Goal: Check status: Check status

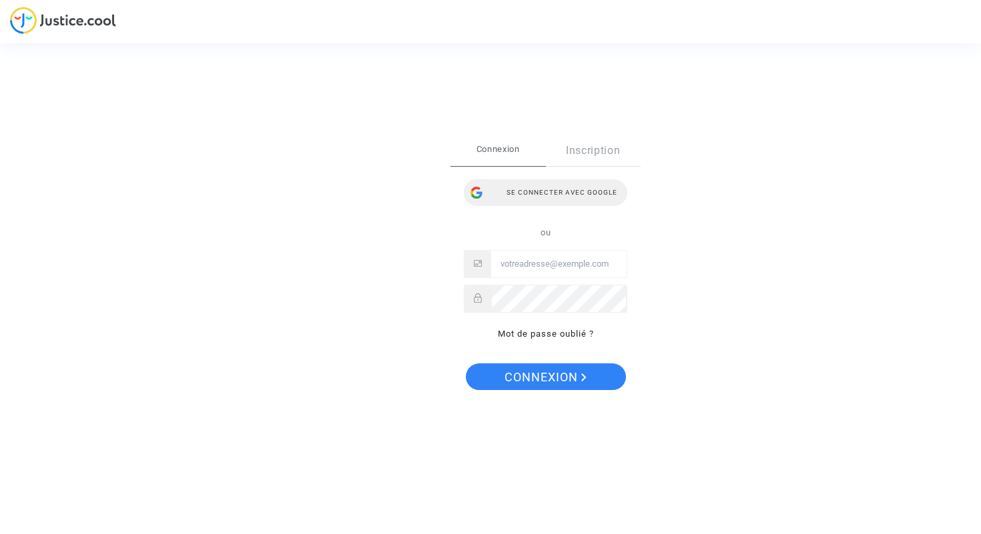
click at [545, 193] on div "Se connecter avec Google" at bounding box center [545, 192] width 163 height 27
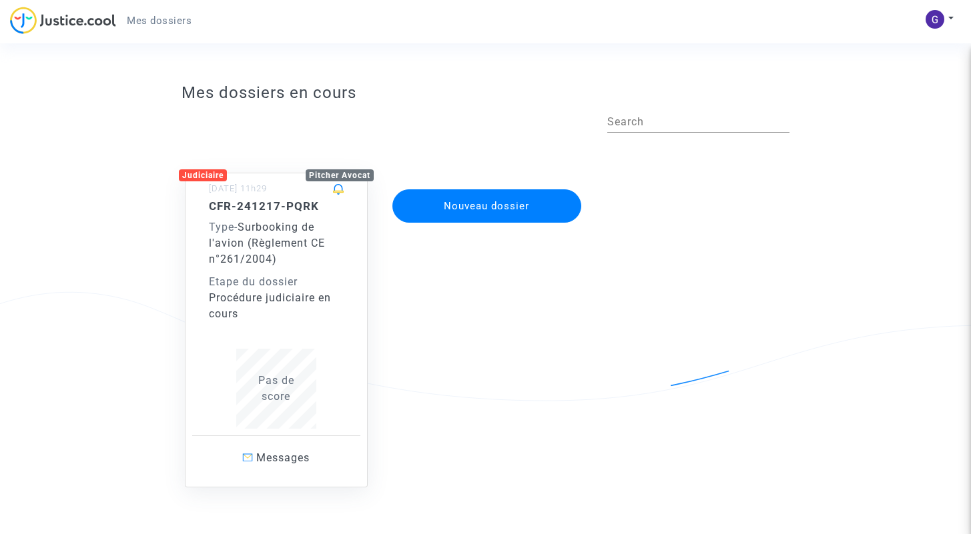
click at [276, 327] on div "CFR-241217-PQRK Type - Surbooking de l'avion (Règlement CE n°261/2004) Etape du…" at bounding box center [276, 314] width 135 height 230
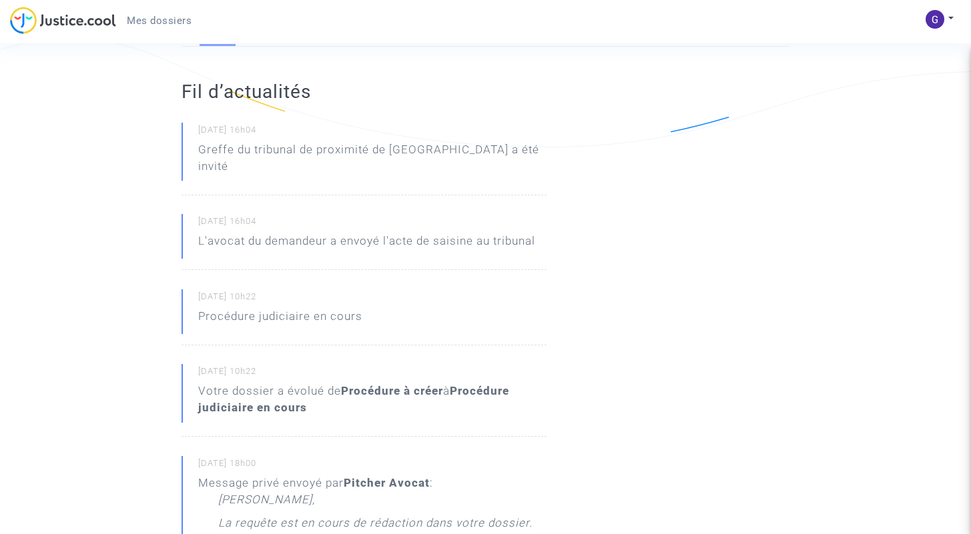
scroll to position [269, 0]
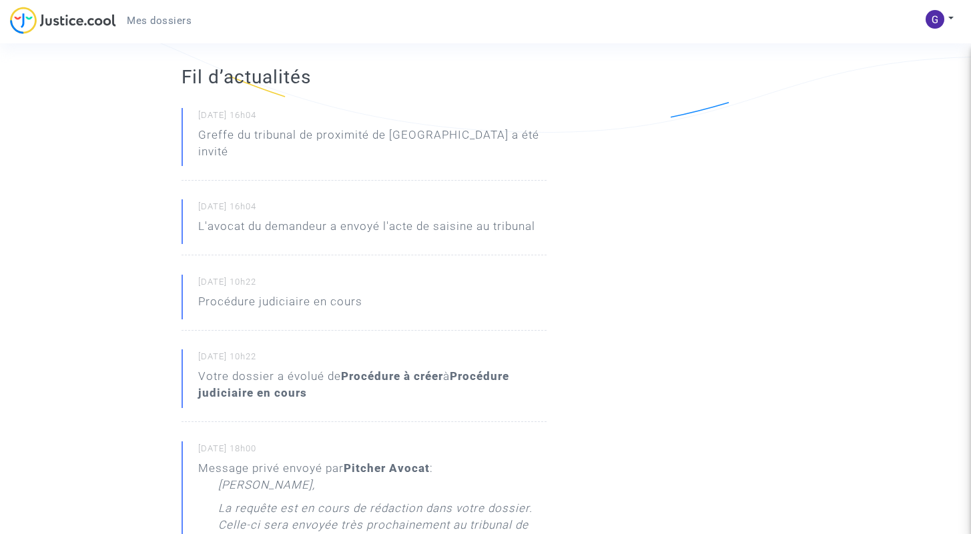
click at [402, 369] on div "Votre dossier a évolué de Procédure à créer à Procédure judiciaire en cours" at bounding box center [372, 384] width 348 height 33
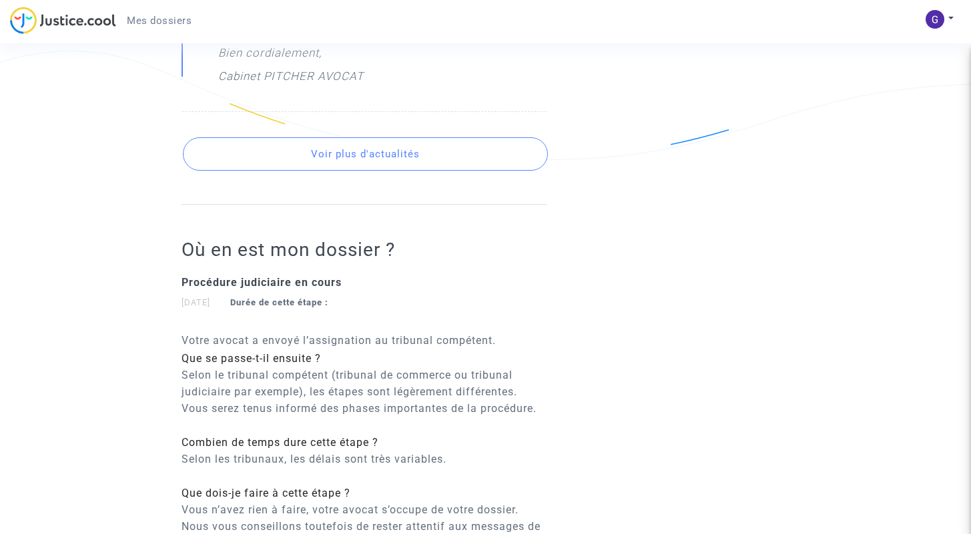
scroll to position [779, 0]
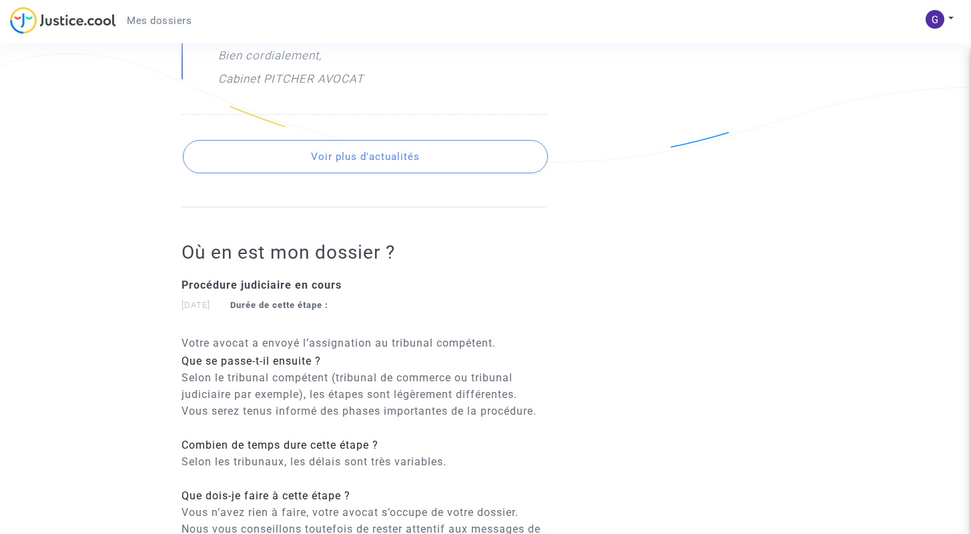
click at [402, 370] on p "Selon le tribunal compétent (tribunal de commerce ou tribunal judiciaire par ex…" at bounding box center [363, 395] width 365 height 50
click at [373, 335] on p "Votre avocat a envoyé l’assignation au tribunal compétent." at bounding box center [363, 343] width 365 height 17
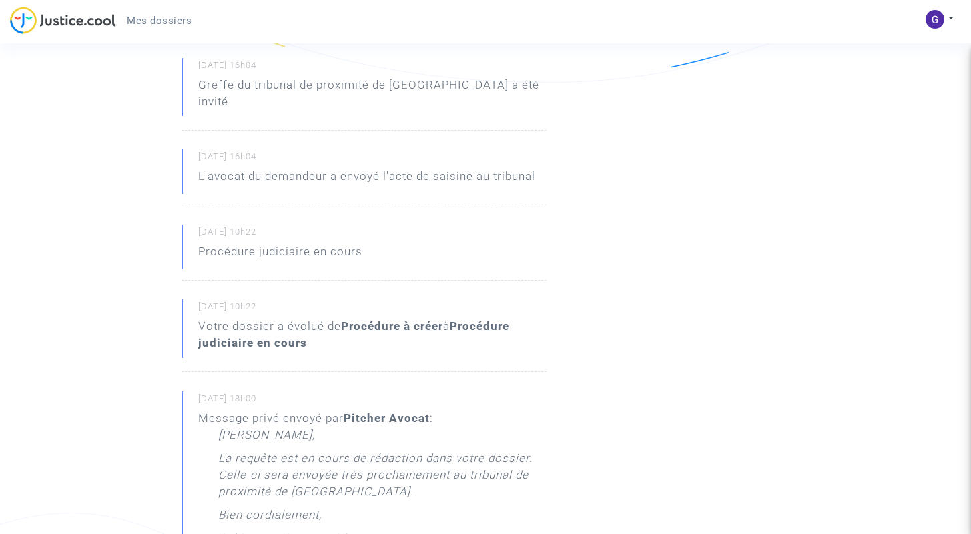
scroll to position [658, 0]
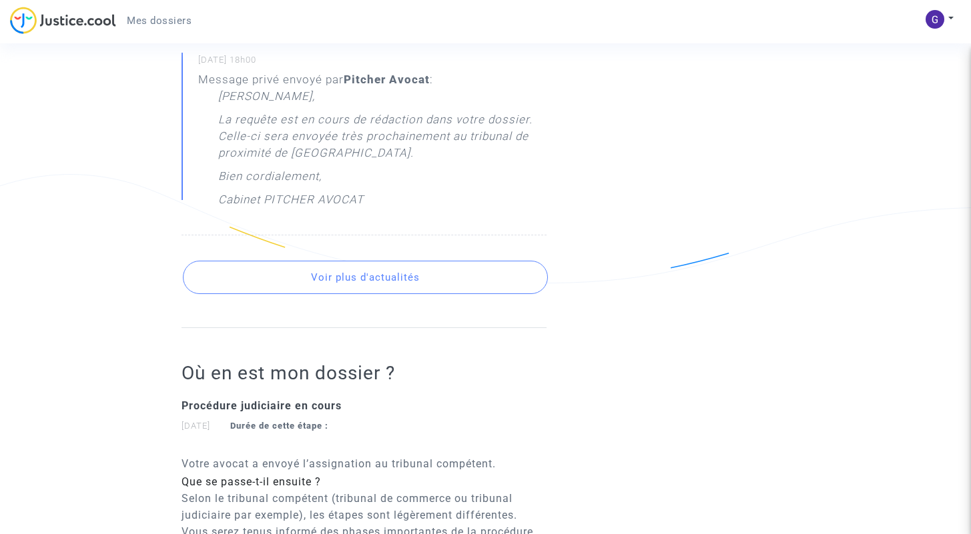
click at [380, 261] on button "Voir plus d'actualités" at bounding box center [365, 277] width 365 height 33
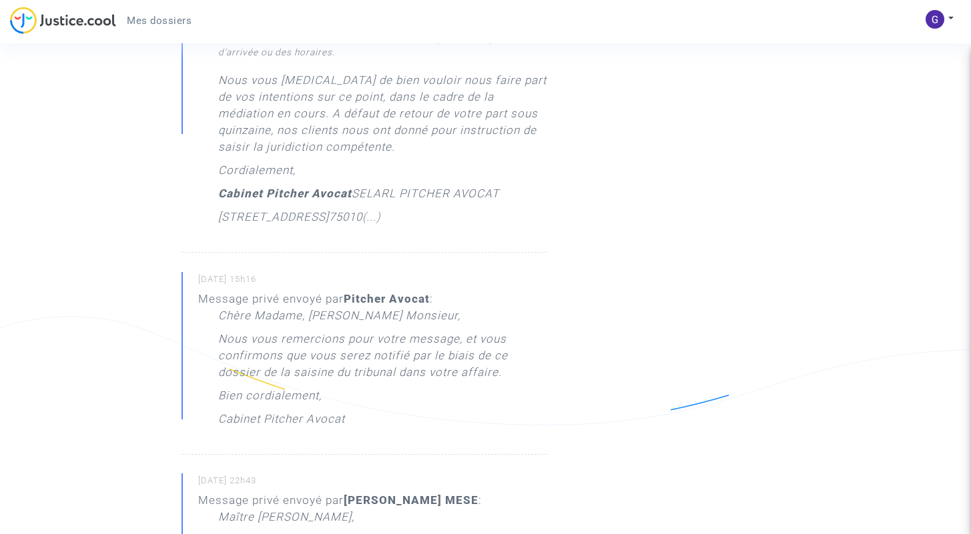
scroll to position [1723, 0]
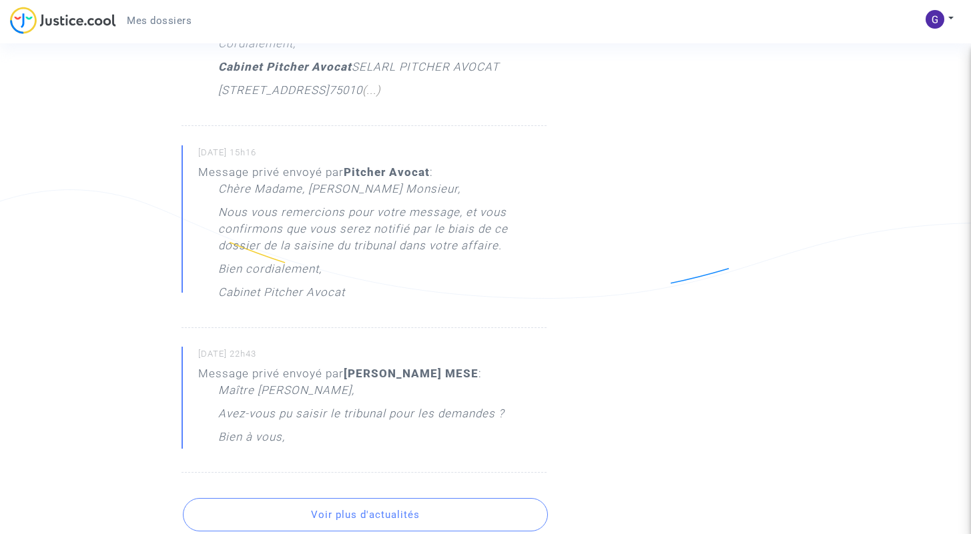
click at [358, 274] on div "Chère Madame, [PERSON_NAME] Monsieur, Nous vous remercions pour votre message, …" at bounding box center [382, 244] width 328 height 127
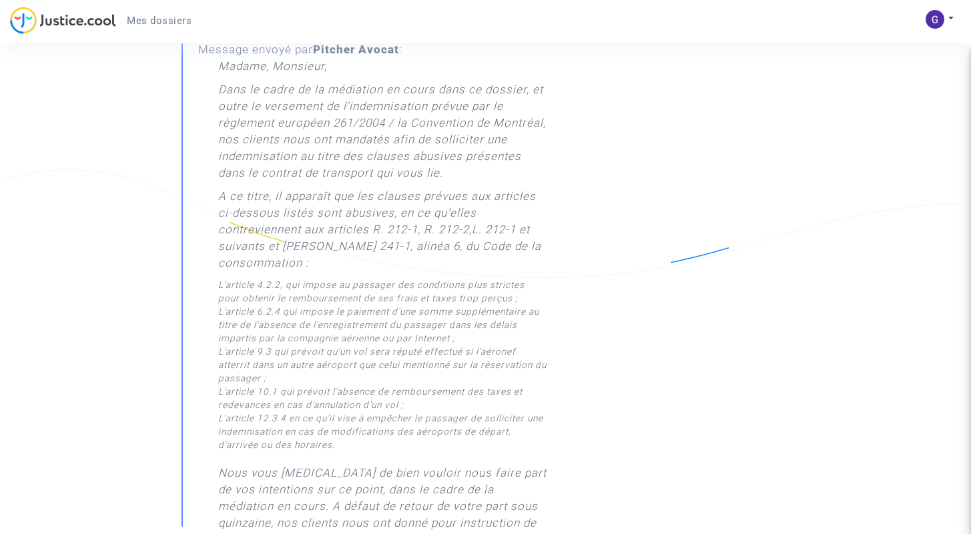
scroll to position [1287, 0]
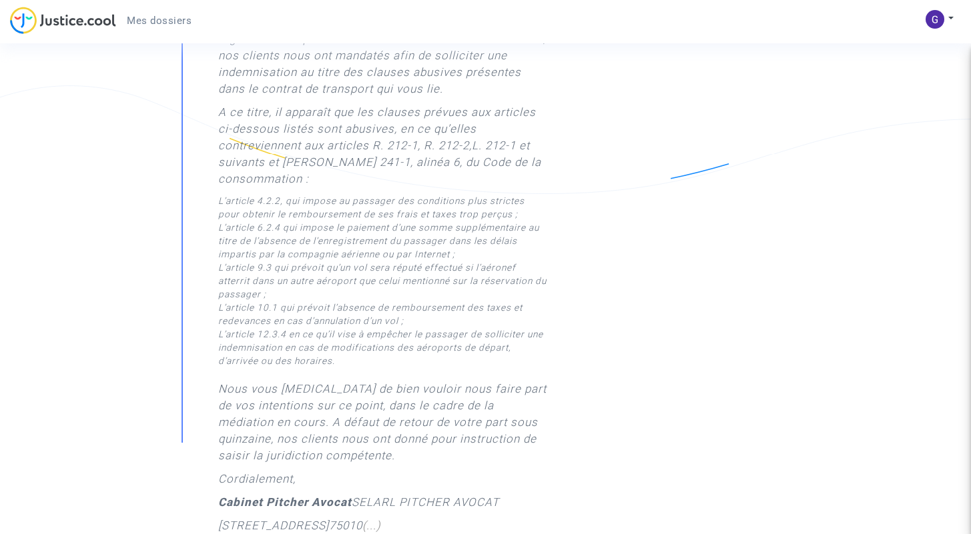
click at [358, 274] on li "L’article 9.3 qui prévoit qu’un vol sera réputé effectué si l’aéronef atterrit …" at bounding box center [382, 281] width 328 height 40
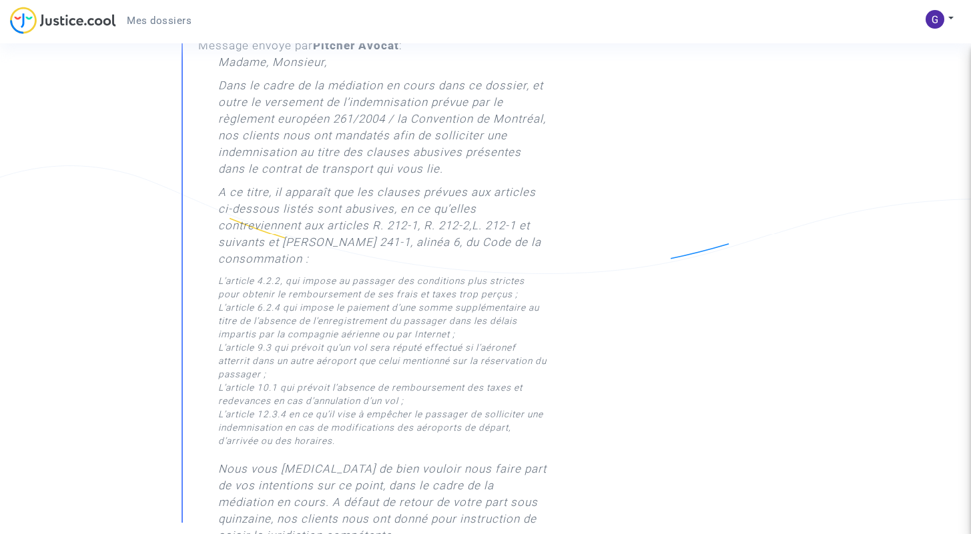
scroll to position [1206, 0]
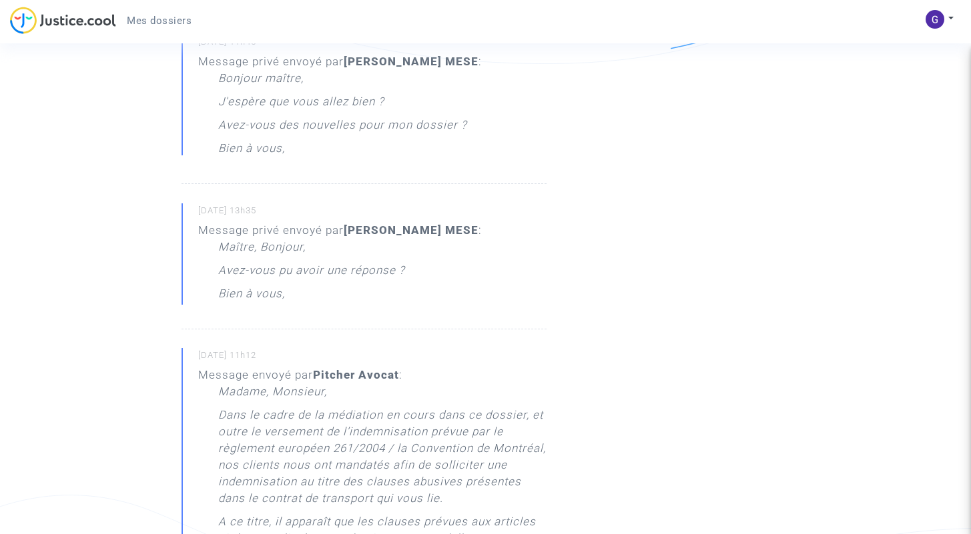
click at [358, 274] on div "Maître, Bonjour, Avez-vous pu avoir une réponse ? Bien à vous," at bounding box center [350, 274] width 264 height 70
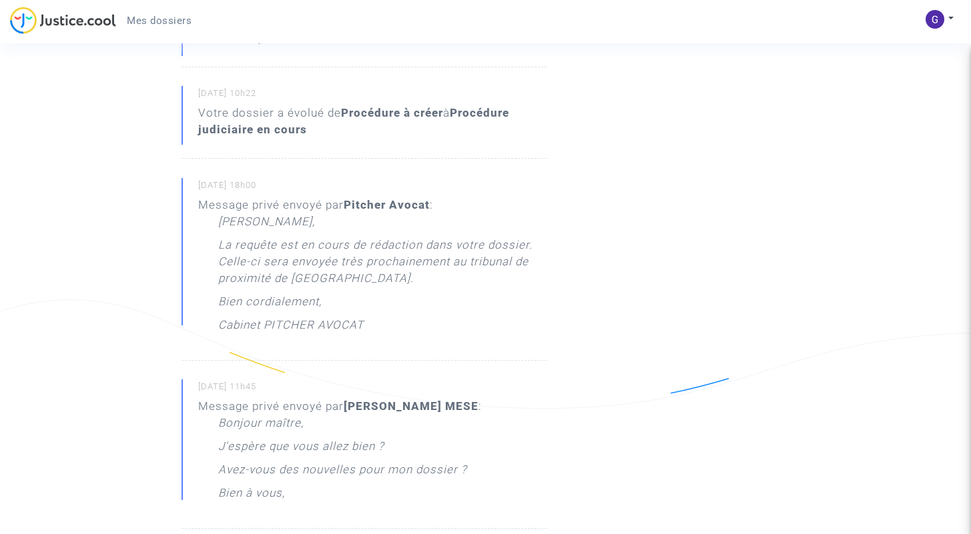
click at [358, 274] on p "La requête est en cours de rédaction dans votre dossier. Celle-ci sera envoyée …" at bounding box center [382, 265] width 328 height 57
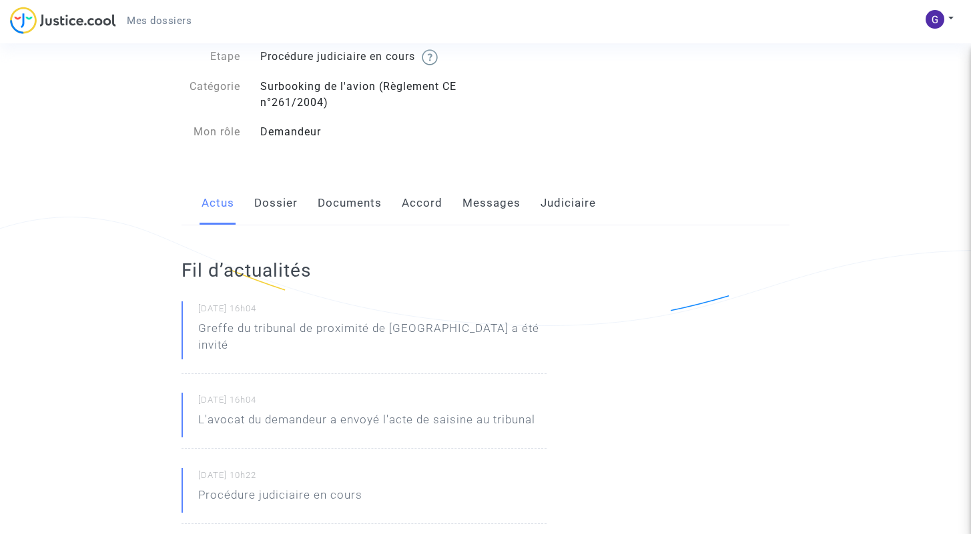
scroll to position [0, 0]
